Goal: Information Seeking & Learning: Learn about a topic

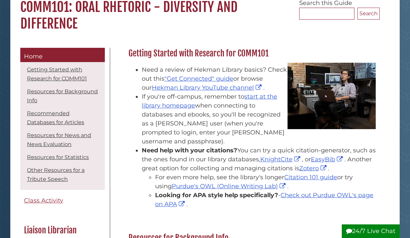
scroll to position [68, 0]
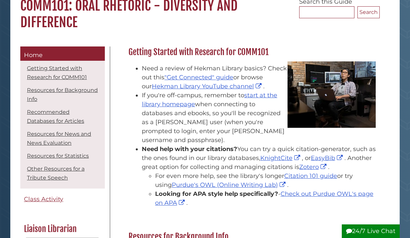
click at [71, 74] on li "Getting Started with Research for COMM101" at bounding box center [62, 73] width 81 height 21
click at [51, 67] on link "Getting Started with Research for COMM101" at bounding box center [57, 72] width 60 height 15
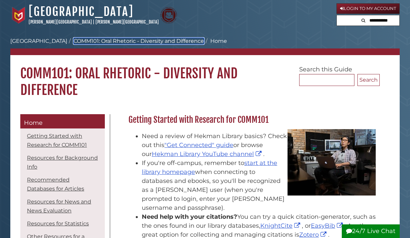
click at [146, 42] on link "COMM101: Oral Rhetoric - Diversity and Difference" at bounding box center [139, 41] width 130 height 6
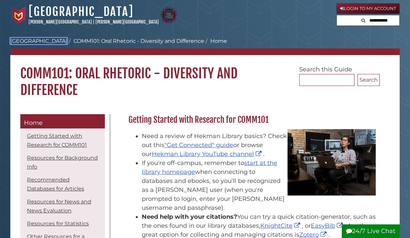
click at [38, 41] on link "[GEOGRAPHIC_DATA]" at bounding box center [38, 41] width 57 height 6
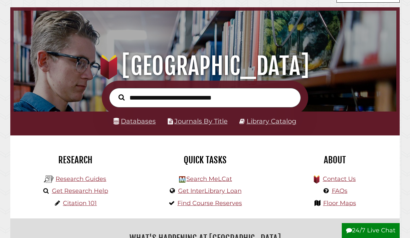
scroll to position [25, 0]
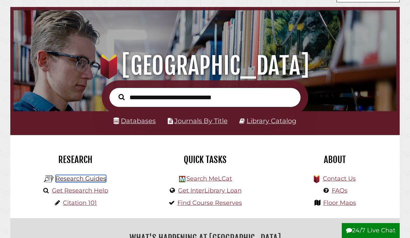
click at [94, 177] on link "Research Guides" at bounding box center [81, 178] width 51 height 7
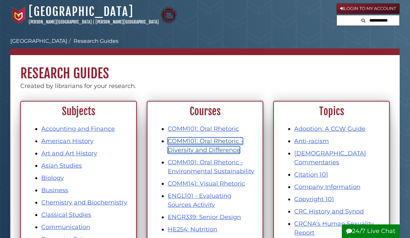
click at [180, 149] on link "COMM101: Oral Rhetoric - Diversity and Difference" at bounding box center [205, 146] width 75 height 16
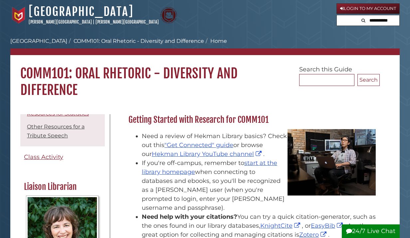
scroll to position [113, 0]
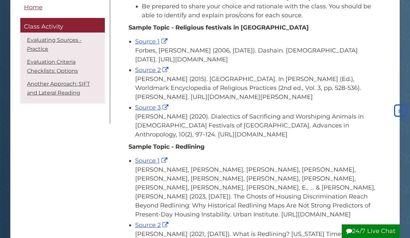
scroll to position [142, 0]
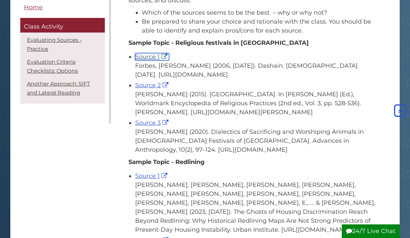
click at [159, 56] on link "Source 1" at bounding box center [152, 56] width 34 height 7
click at [157, 89] on link "Source 2" at bounding box center [152, 85] width 35 height 7
click at [154, 127] on link "Source 3" at bounding box center [152, 122] width 35 height 7
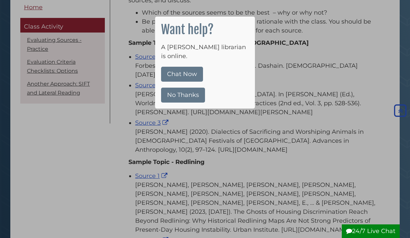
click at [185, 90] on button "No Thanks" at bounding box center [183, 95] width 44 height 15
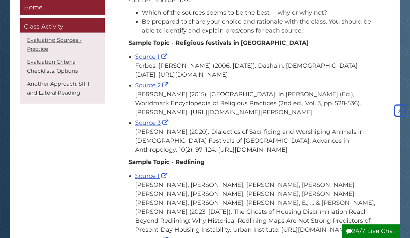
click at [38, 8] on span "Home" at bounding box center [33, 7] width 19 height 7
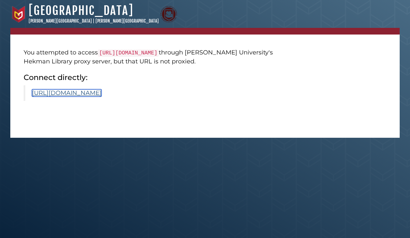
click at [101, 97] on link "[URL][DOMAIN_NAME]" at bounding box center [67, 92] width 70 height 7
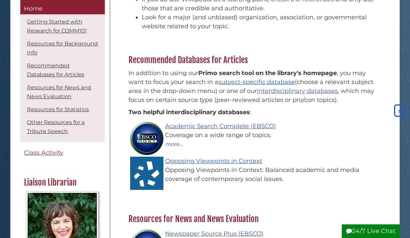
scroll to position [394, 0]
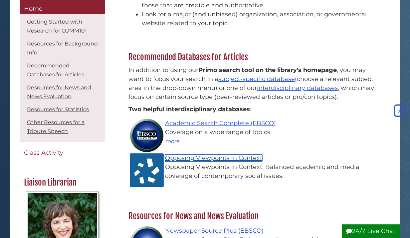
click at [192, 155] on link "Opposing Viewpoints in Context" at bounding box center [213, 158] width 97 height 7
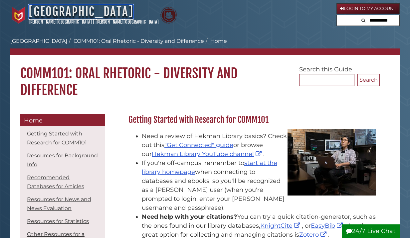
click at [76, 7] on link "[GEOGRAPHIC_DATA]" at bounding box center [81, 11] width 105 height 15
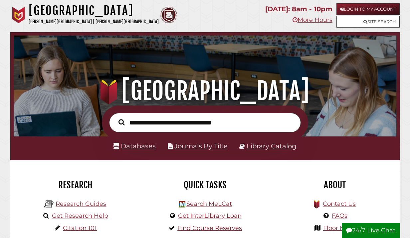
scroll to position [126, 379]
click at [148, 118] on input "**********" at bounding box center [205, 123] width 192 height 20
click at [148, 126] on input "**********" at bounding box center [205, 123] width 192 height 20
type input "**********"
click at [115, 118] on button "Search" at bounding box center [121, 122] width 13 height 9
